Goal: Task Accomplishment & Management: Complete application form

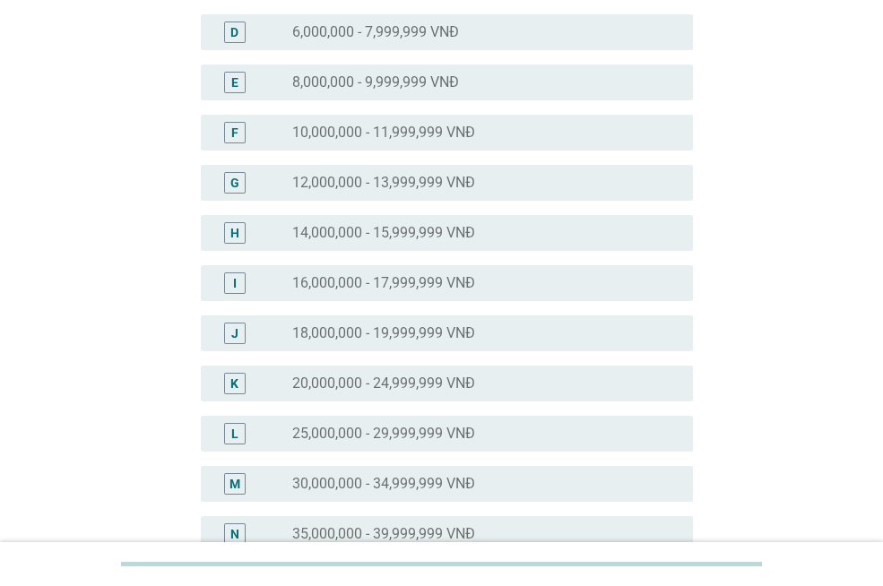
scroll to position [358, 0]
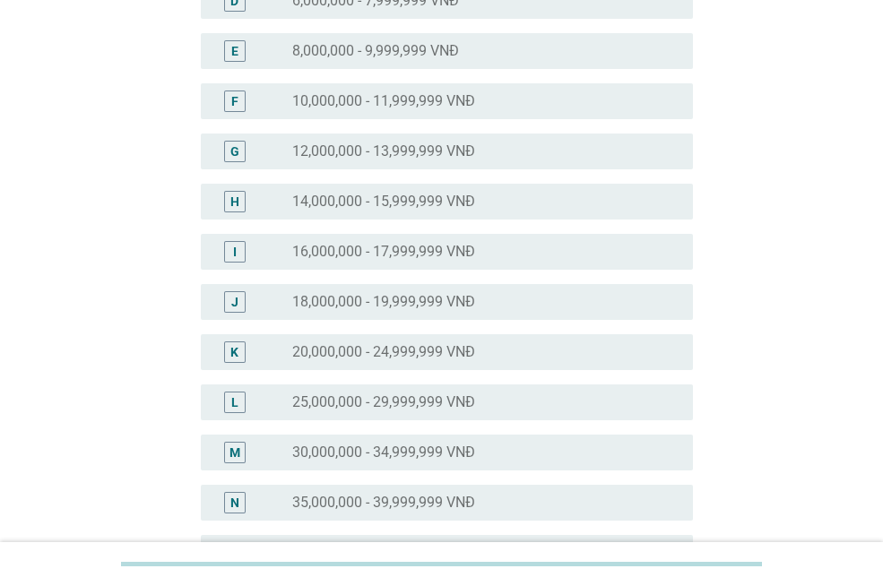
click at [508, 438] on div "M radio_button_unchecked 30,000,000 - 34,999,999 VNĐ" at bounding box center [447, 453] width 492 height 36
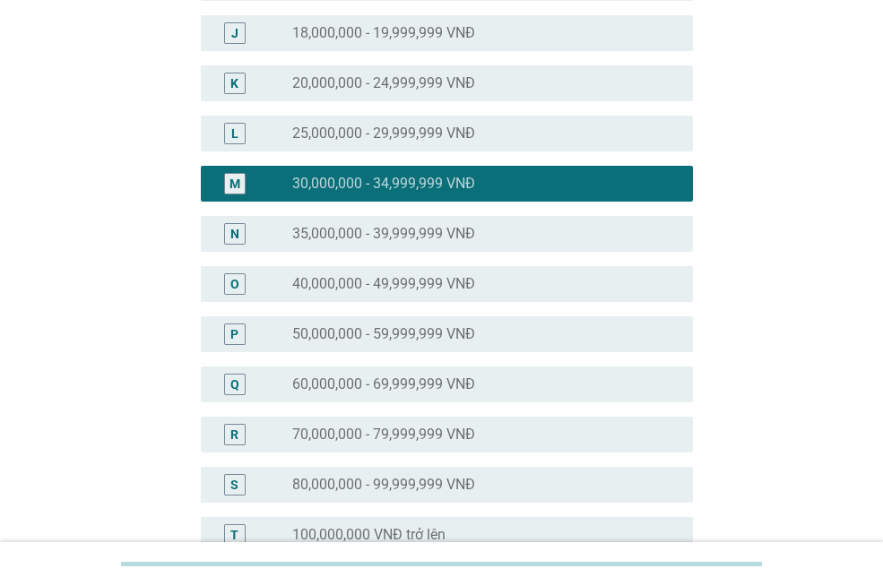
scroll to position [874, 0]
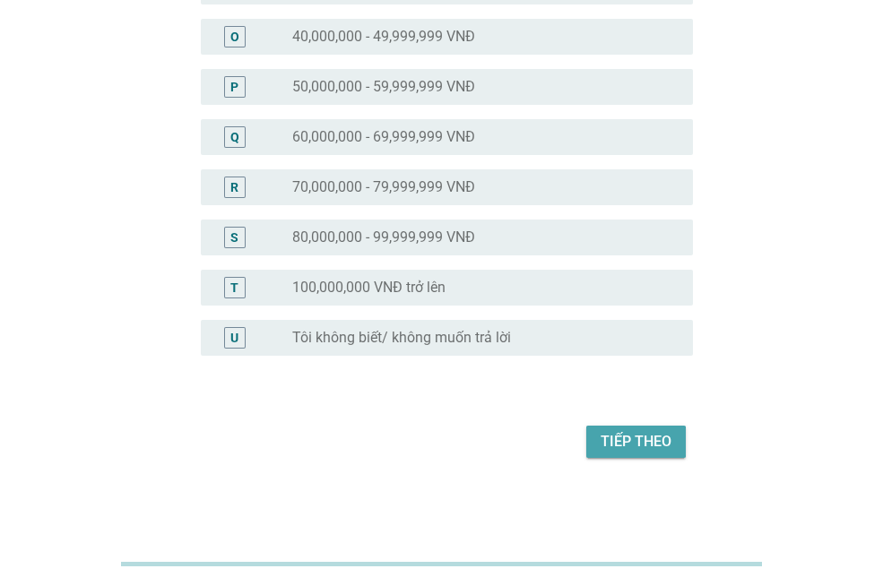
click at [598, 444] on button "Tiếp theo" at bounding box center [635, 442] width 99 height 32
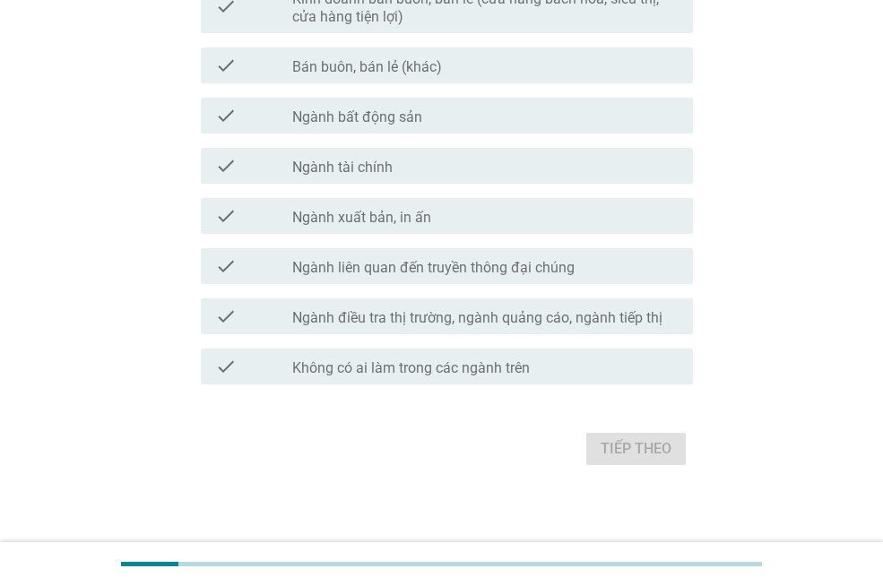
scroll to position [1001, 0]
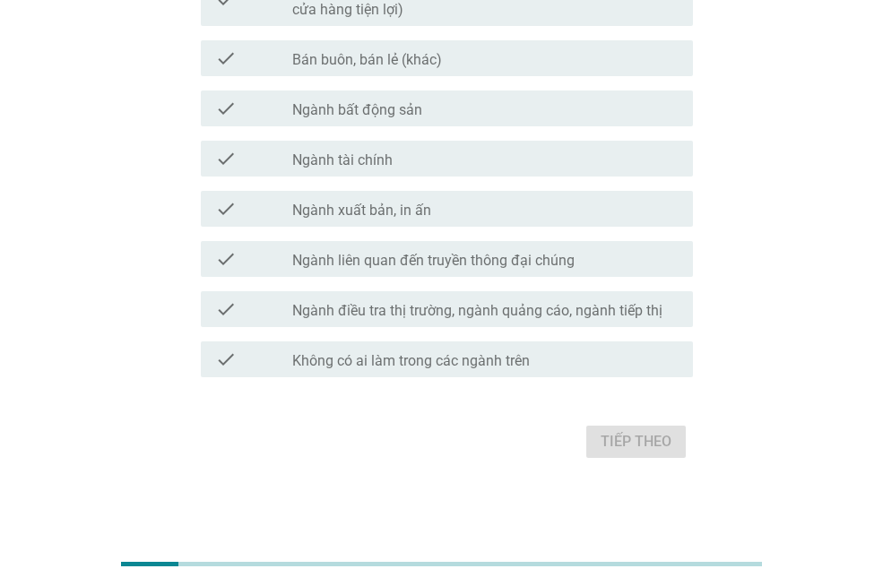
click at [636, 433] on div "Tiếp theo" at bounding box center [441, 441] width 503 height 43
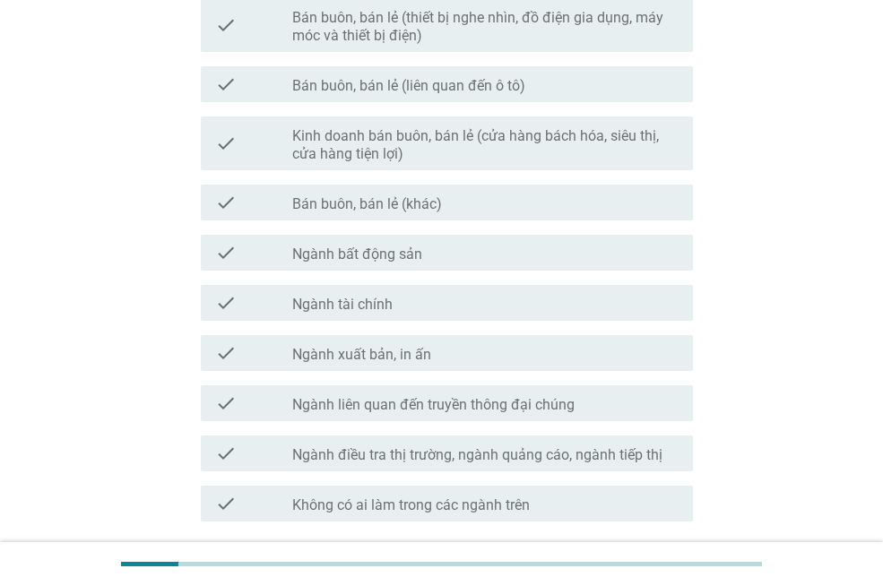
scroll to position [911, 0]
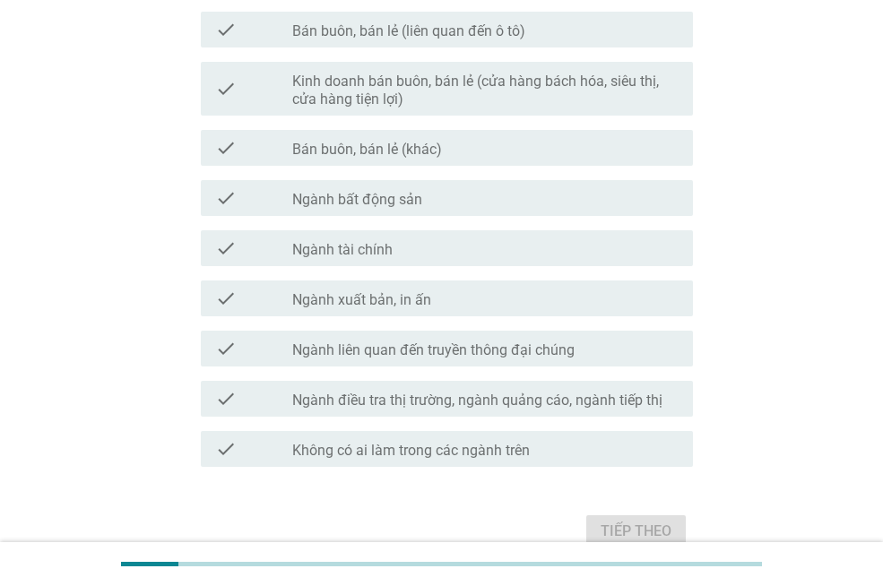
click at [507, 444] on label "Không có ai làm trong các ngành trên" at bounding box center [410, 451] width 237 height 18
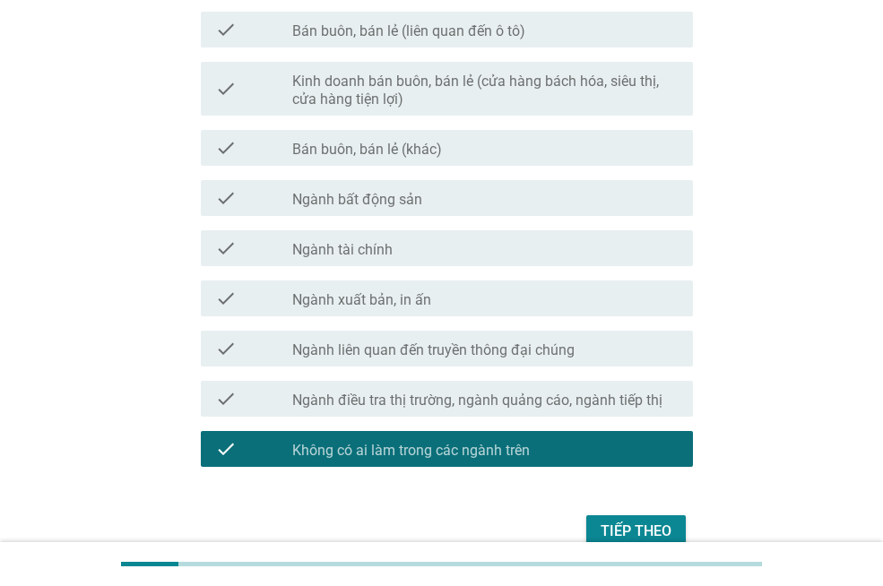
click at [628, 530] on div "Tiếp theo" at bounding box center [635, 532] width 71 height 22
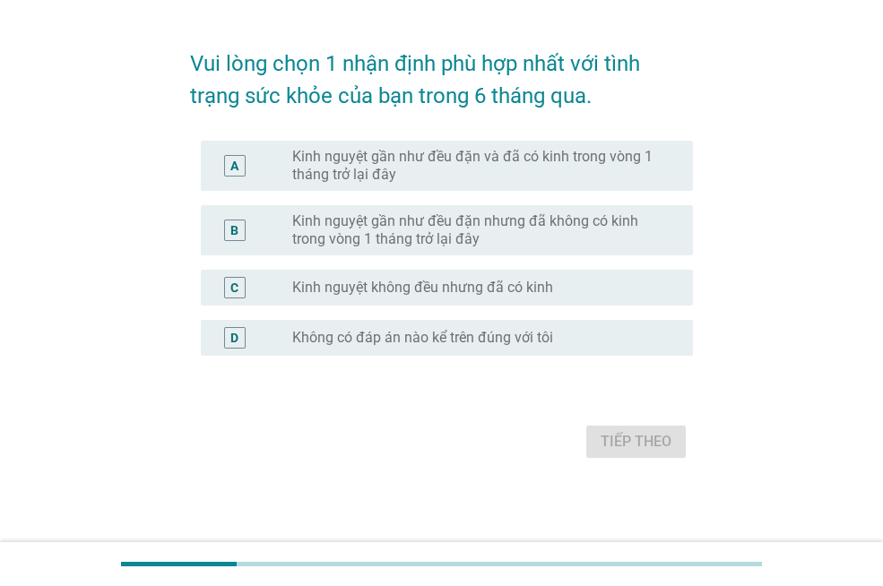
scroll to position [0, 0]
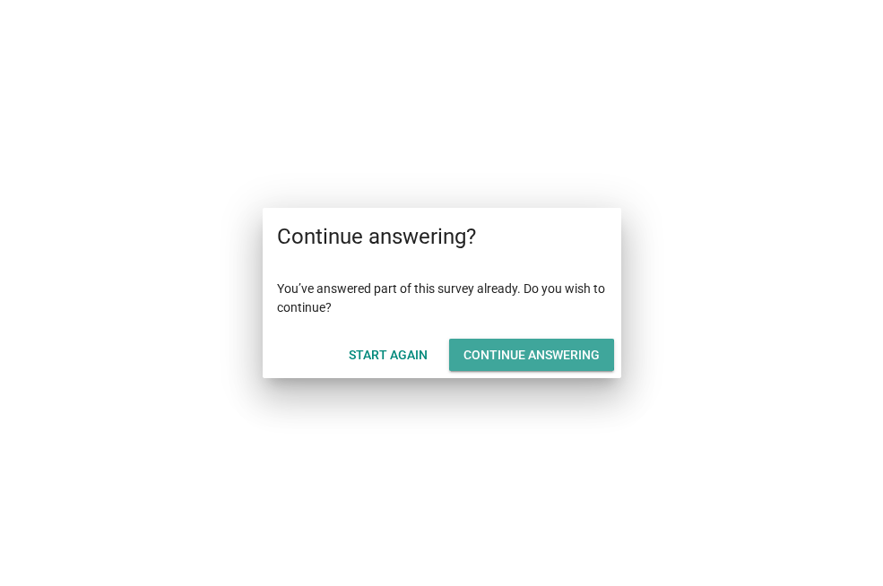
click at [504, 352] on div "Continue answering" at bounding box center [531, 355] width 136 height 19
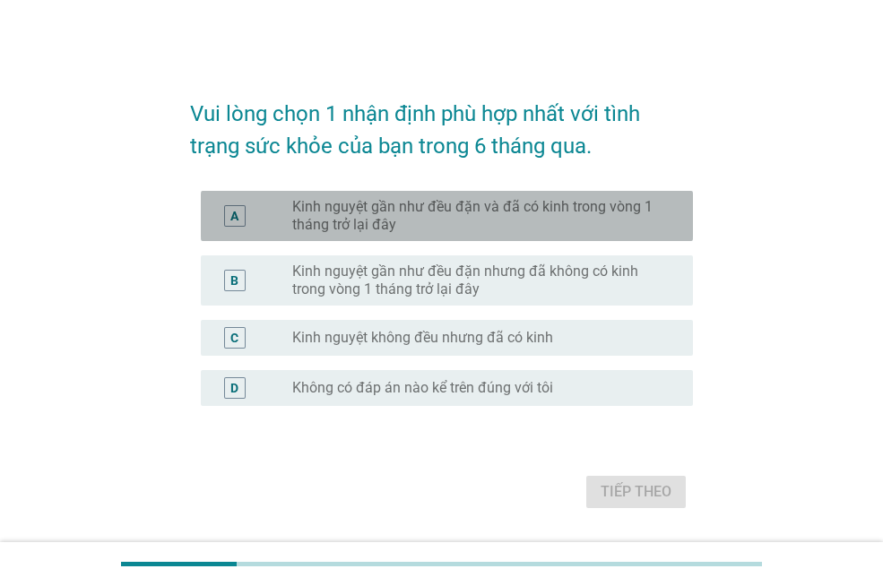
click at [536, 223] on label "Kinh nguyệt gần như đều đặn và đã có kinh trong vòng 1 tháng trở lại đây" at bounding box center [478, 216] width 372 height 36
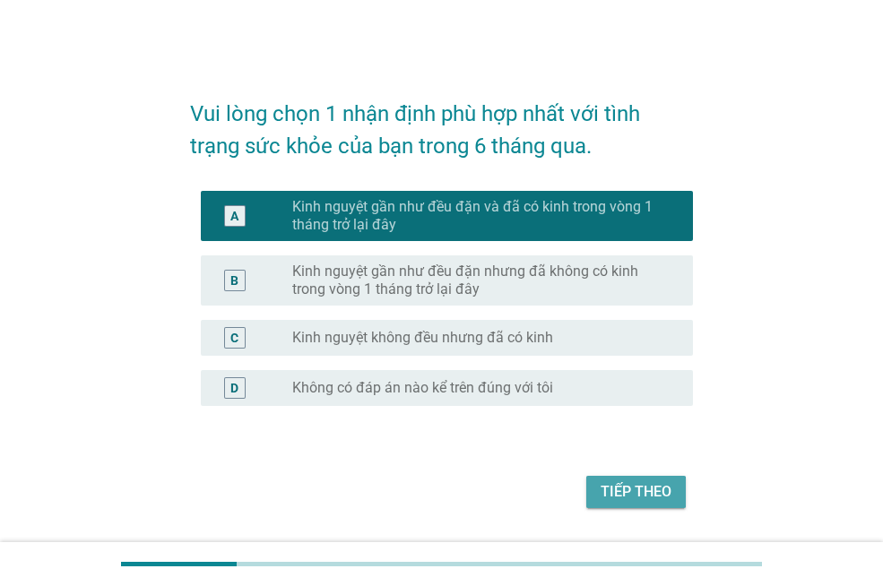
click at [630, 481] on div "Tiếp theo" at bounding box center [635, 492] width 71 height 22
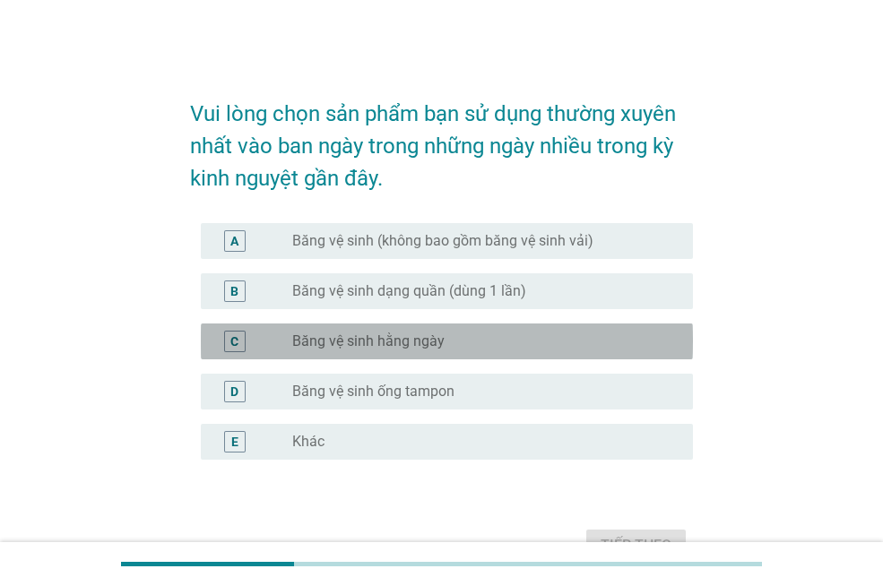
click at [428, 337] on label "Băng vệ sinh hằng ngày" at bounding box center [368, 341] width 152 height 18
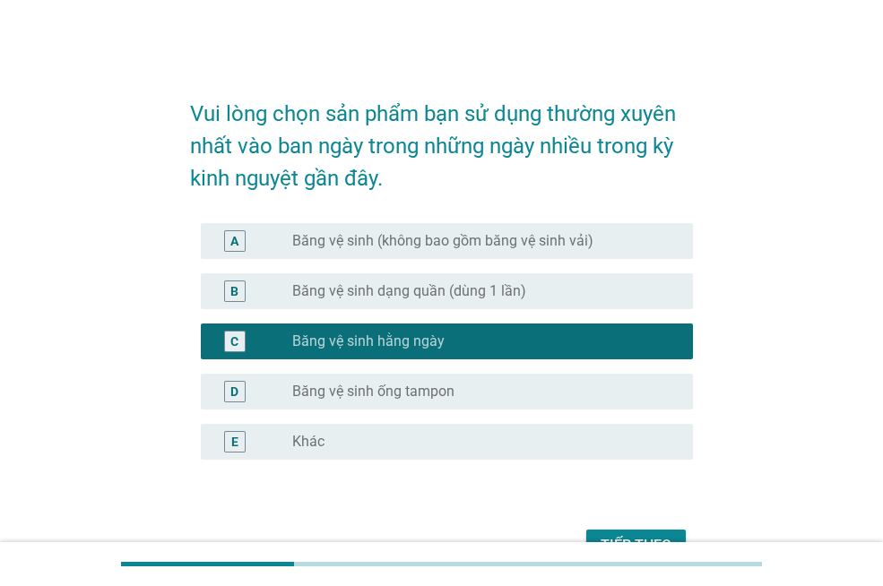
scroll to position [90, 0]
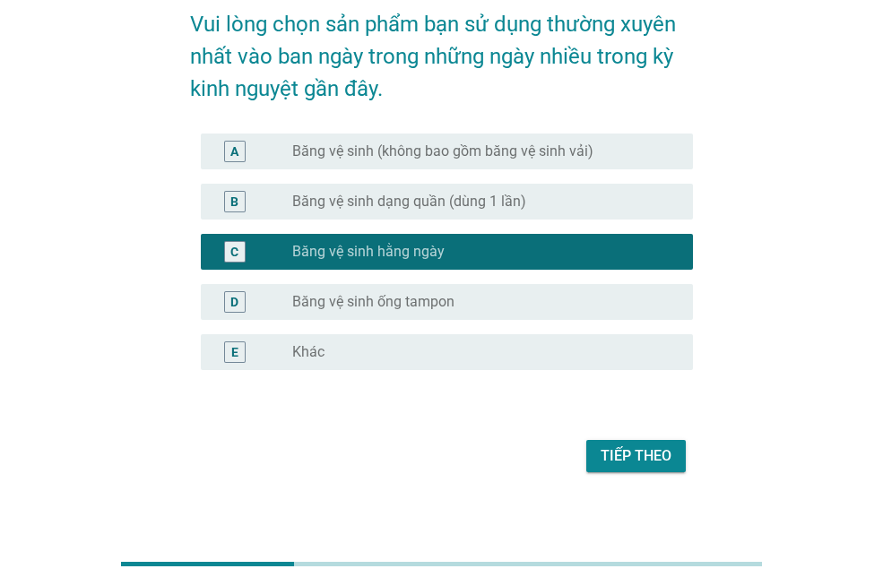
click at [603, 462] on div "Tiếp theo" at bounding box center [635, 456] width 71 height 22
